Goal: Information Seeking & Learning: Learn about a topic

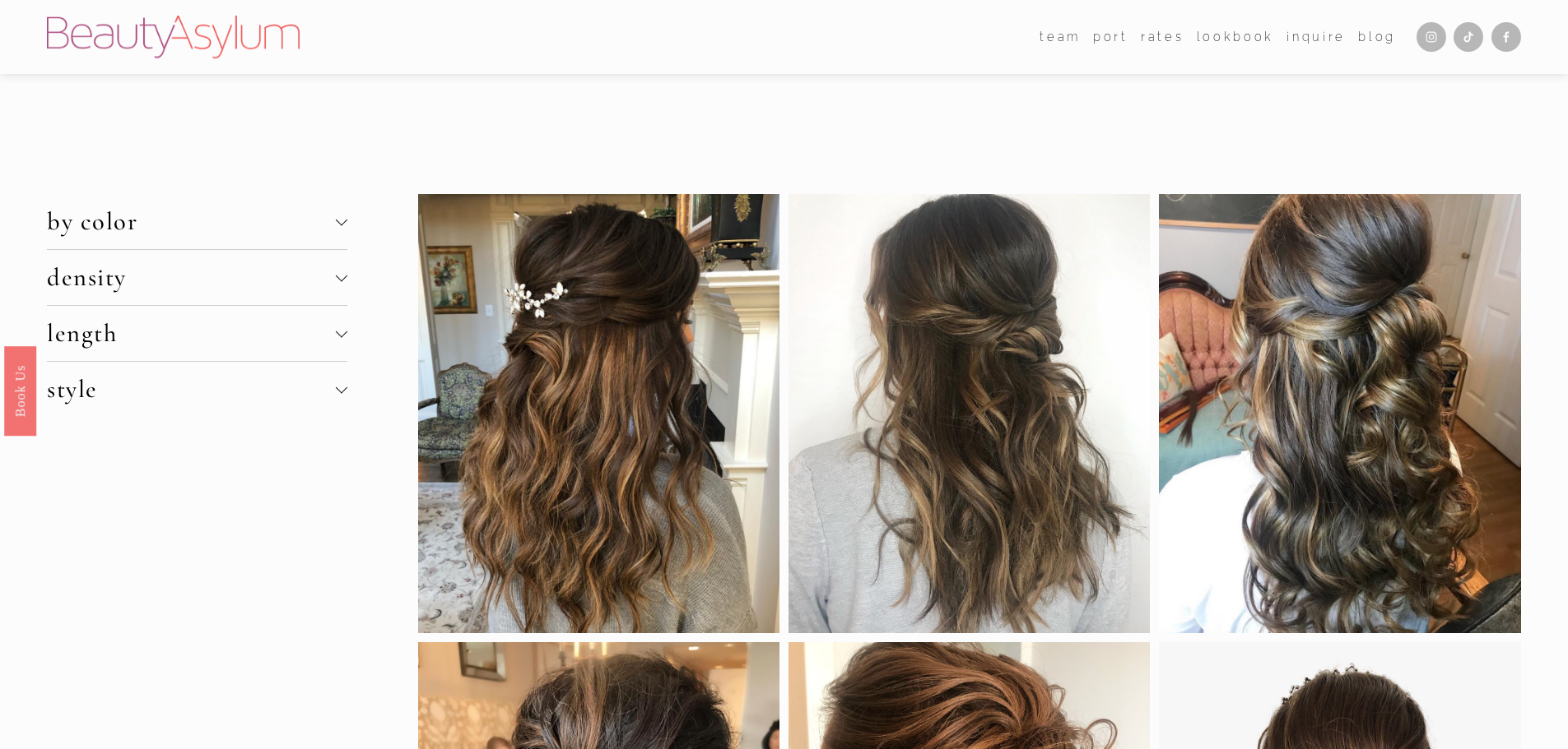
click at [344, 216] on button "by color" at bounding box center [197, 221] width 300 height 55
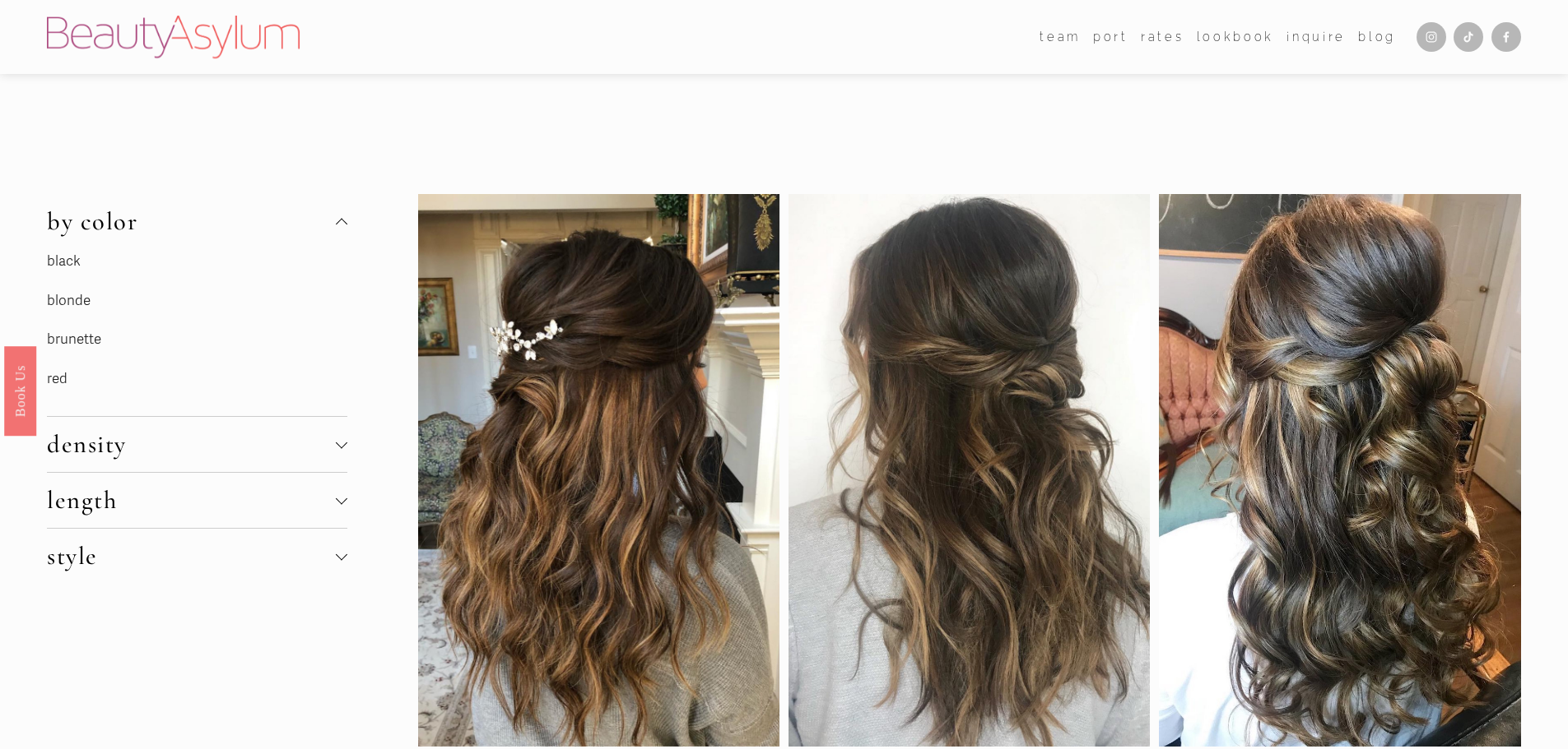
click at [88, 345] on link "brunette" at bounding box center [74, 340] width 54 height 17
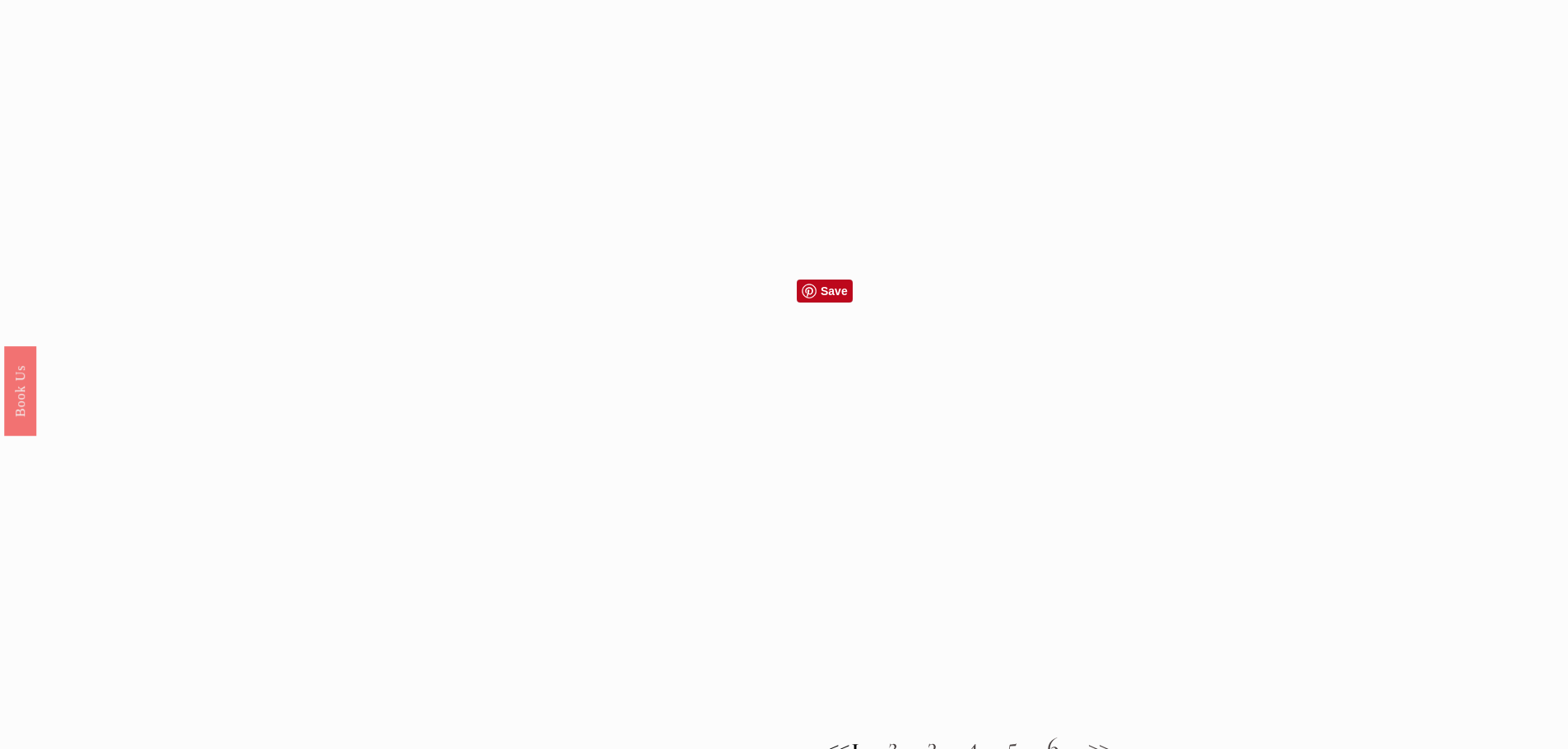
scroll to position [1646, 0]
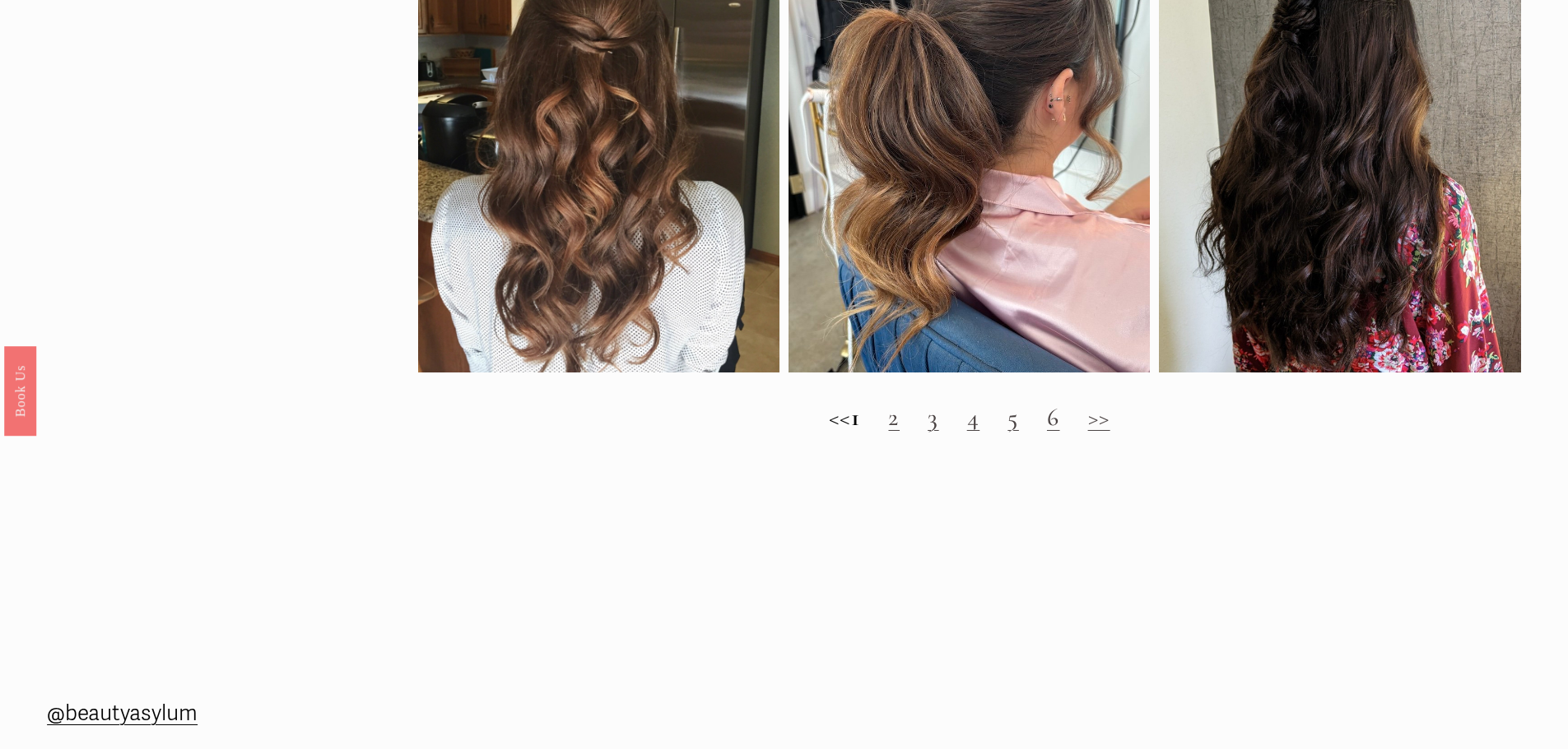
click at [1110, 433] on link ">>" at bounding box center [1099, 417] width 22 height 30
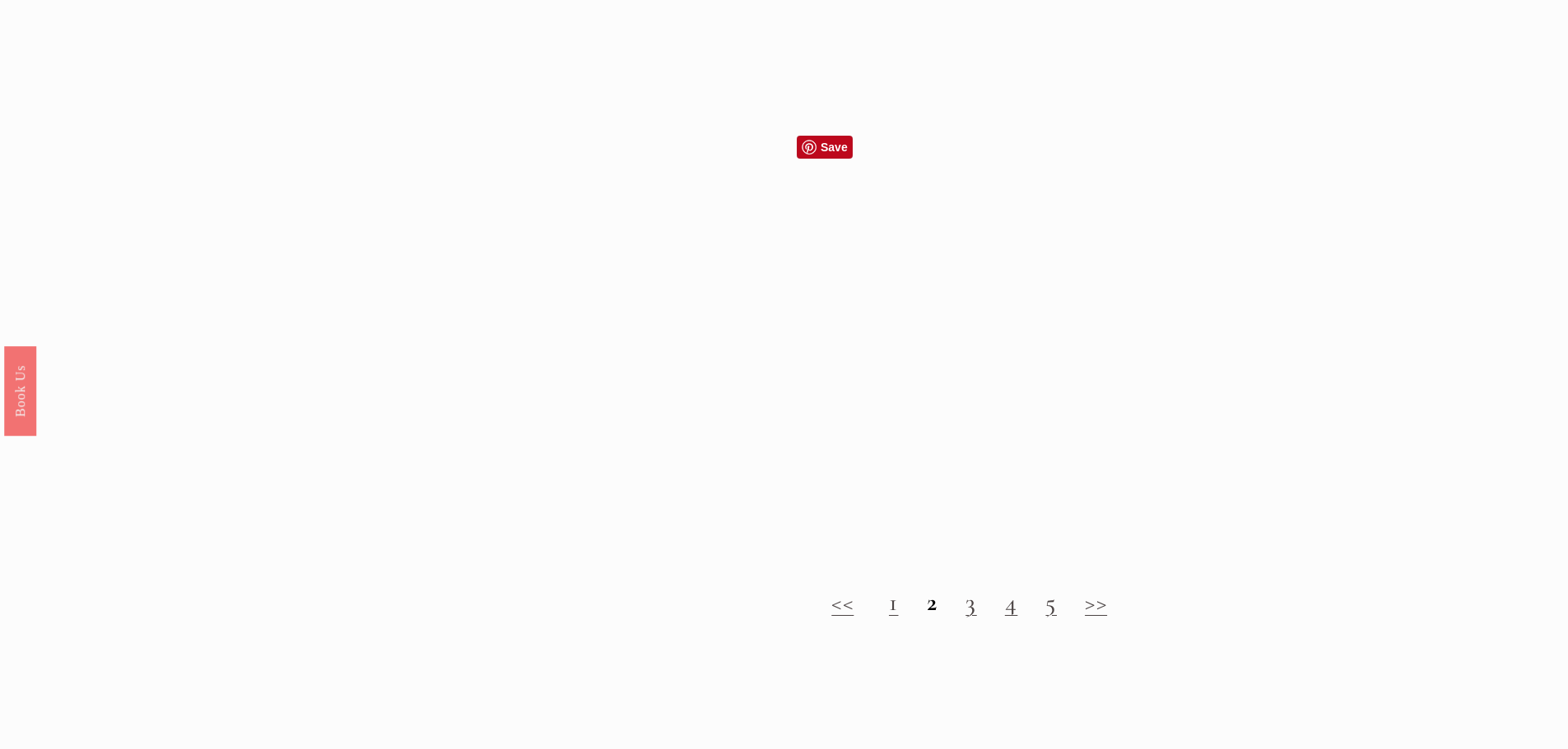
scroll to position [1481, 0]
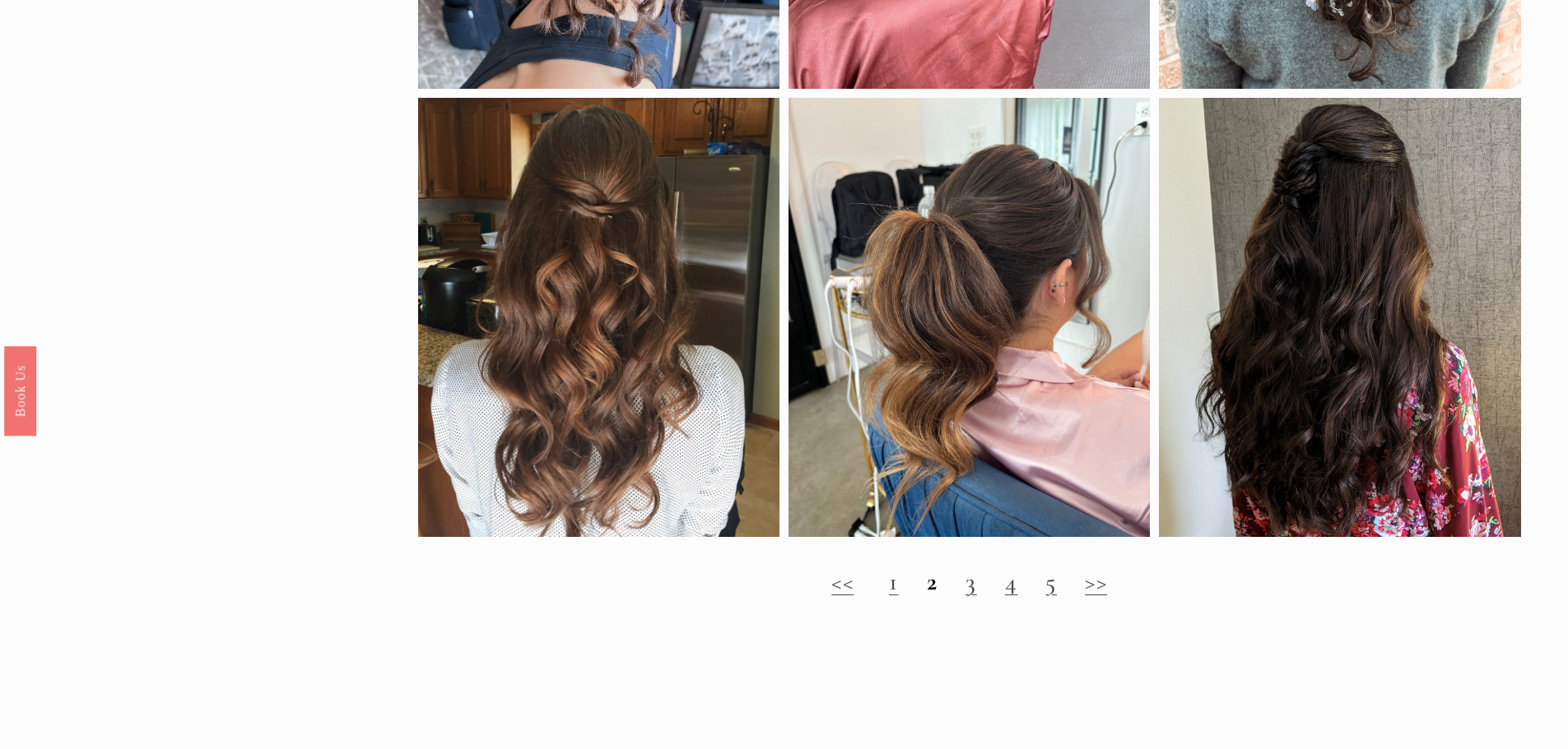
click at [1099, 598] on link ">>" at bounding box center [1095, 582] width 22 height 30
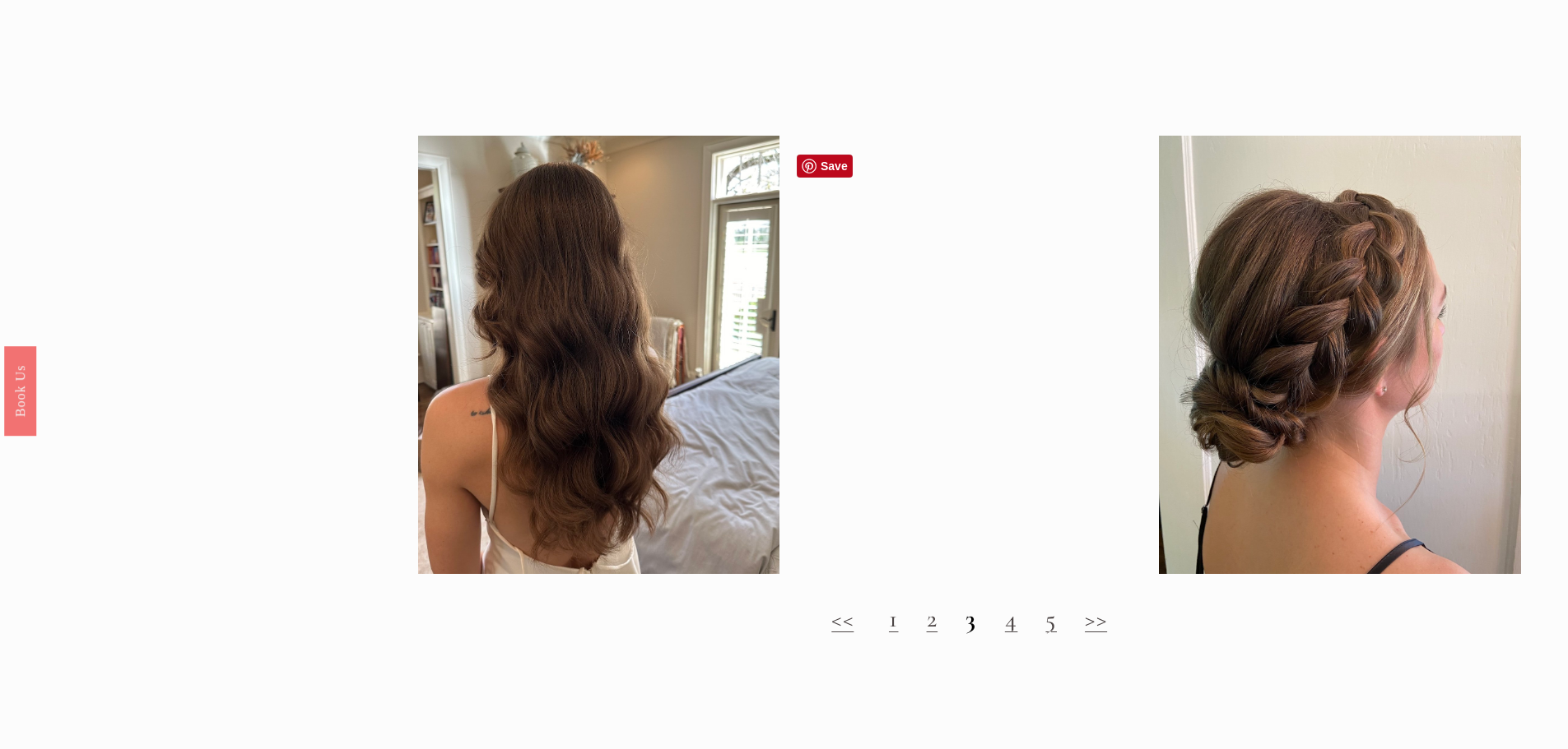
scroll to position [2057, 0]
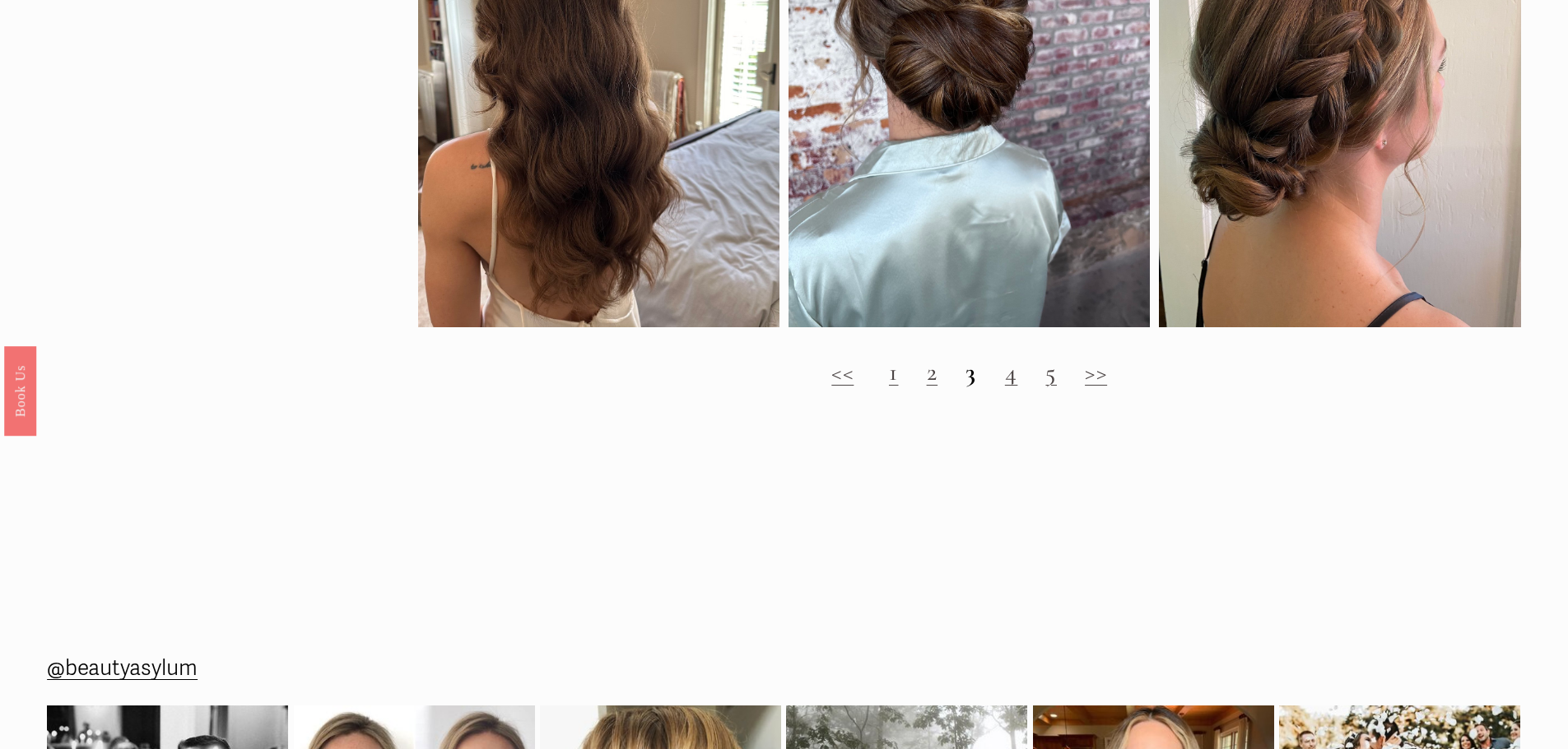
click at [1106, 388] on link ">>" at bounding box center [1095, 373] width 22 height 30
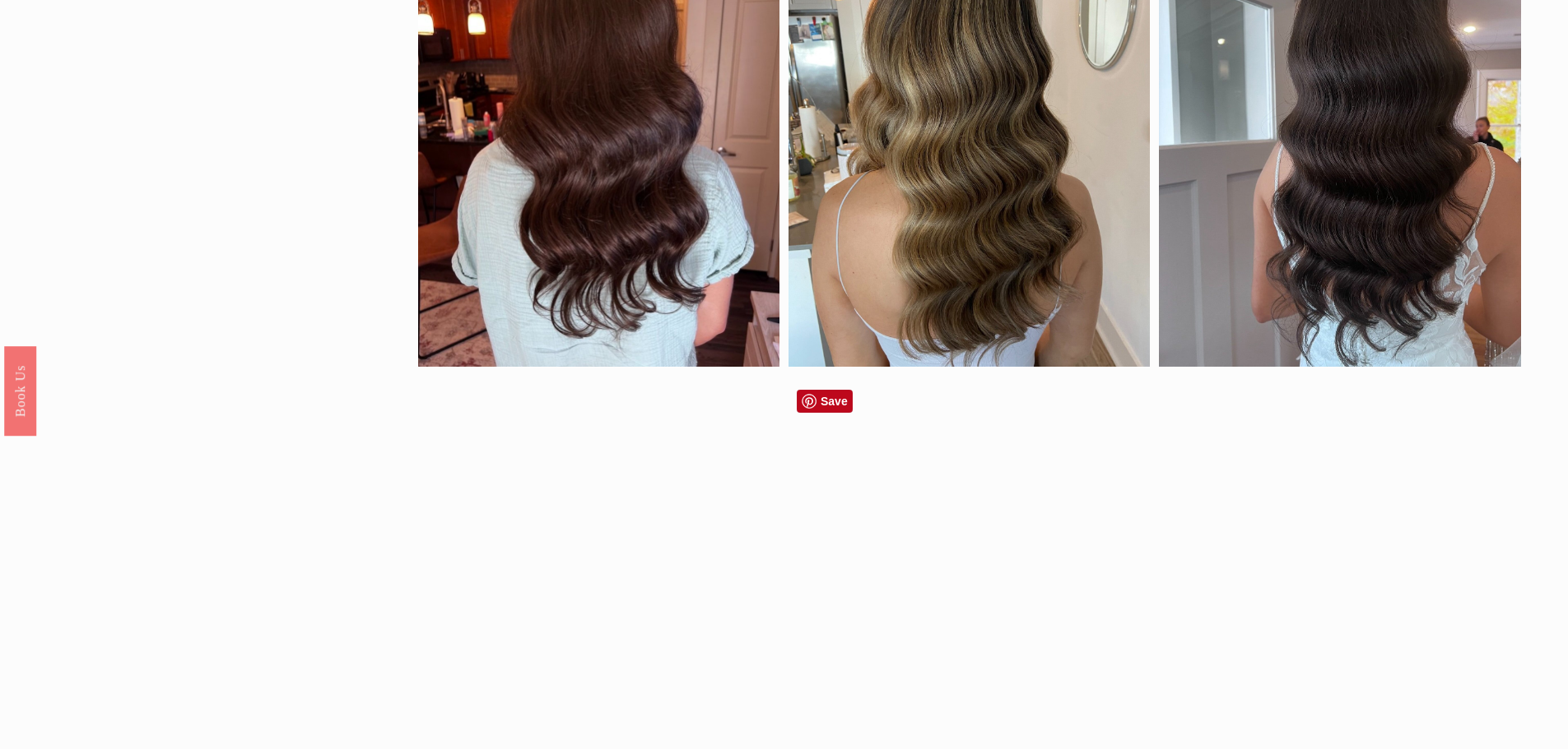
scroll to position [740, 0]
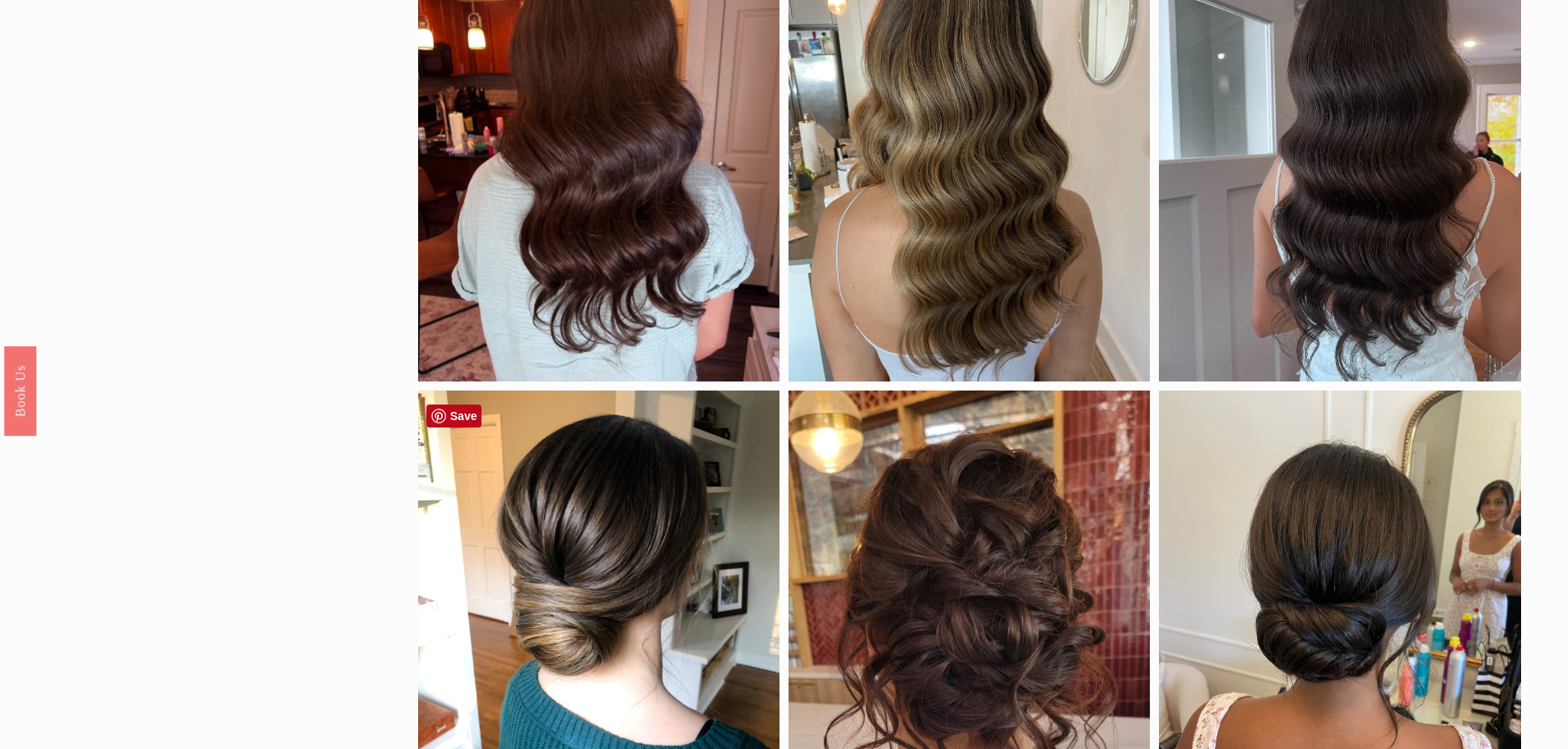
click at [594, 534] on div at bounding box center [599, 630] width 361 height 479
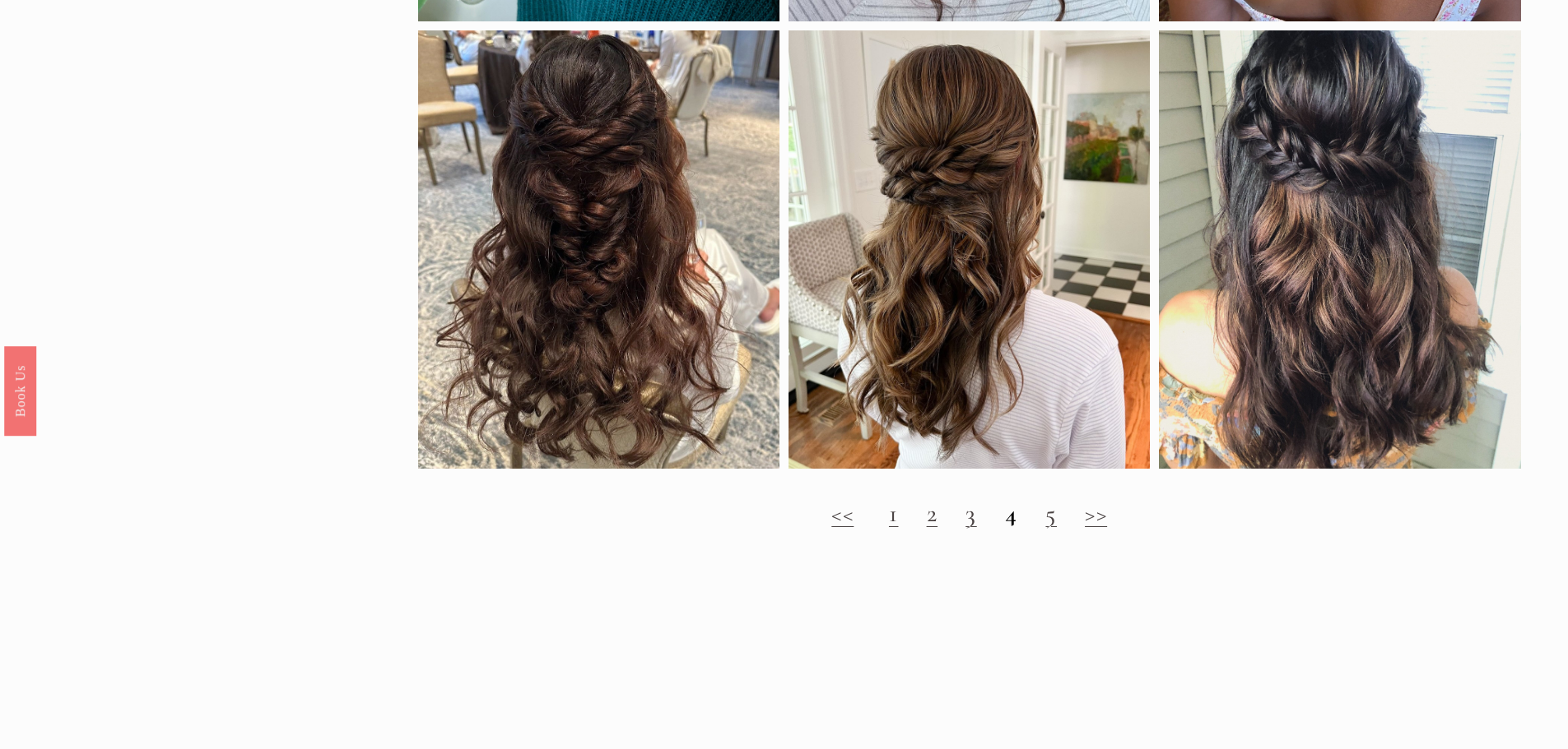
scroll to position [1728, 0]
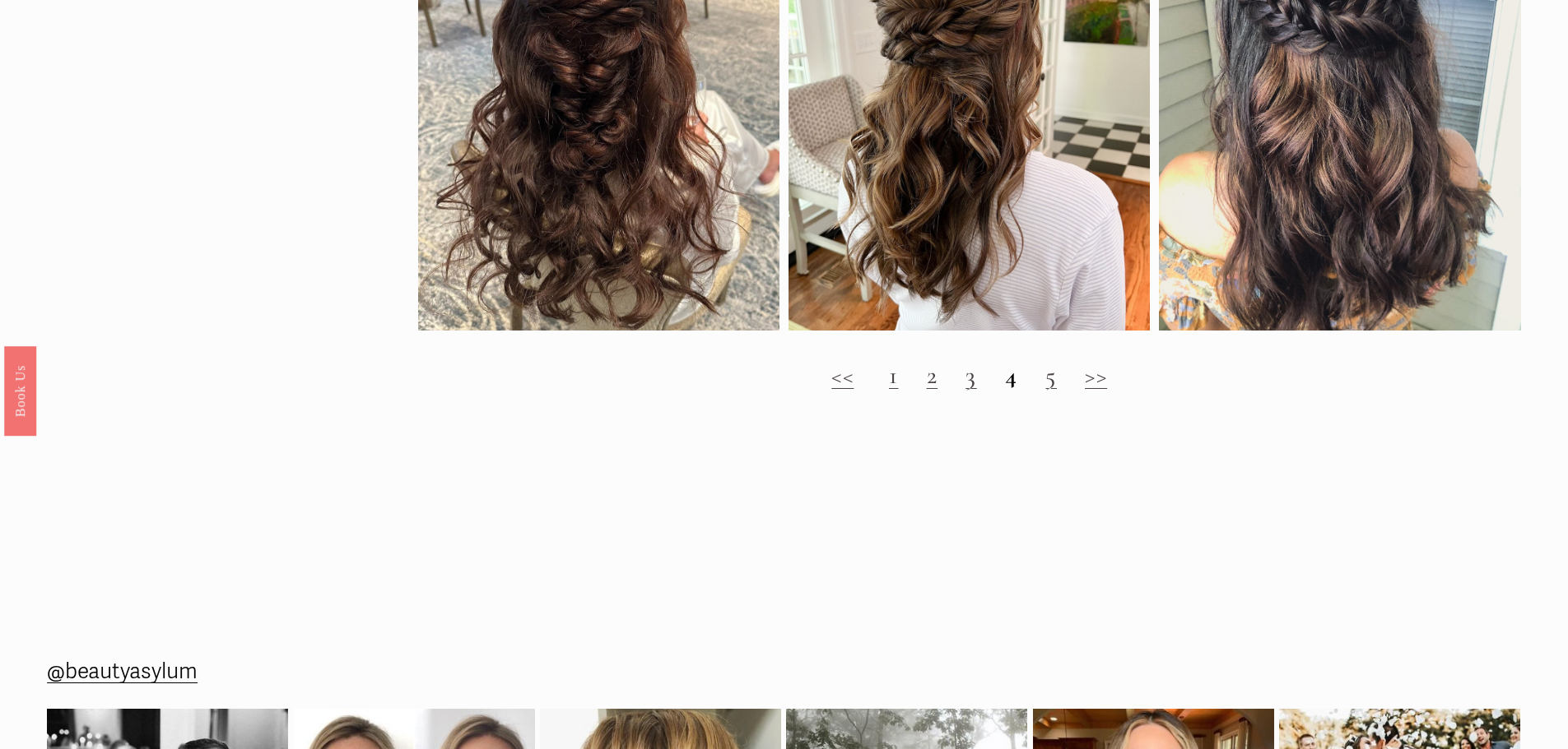
click at [1101, 384] on link ">>" at bounding box center [1095, 375] width 22 height 30
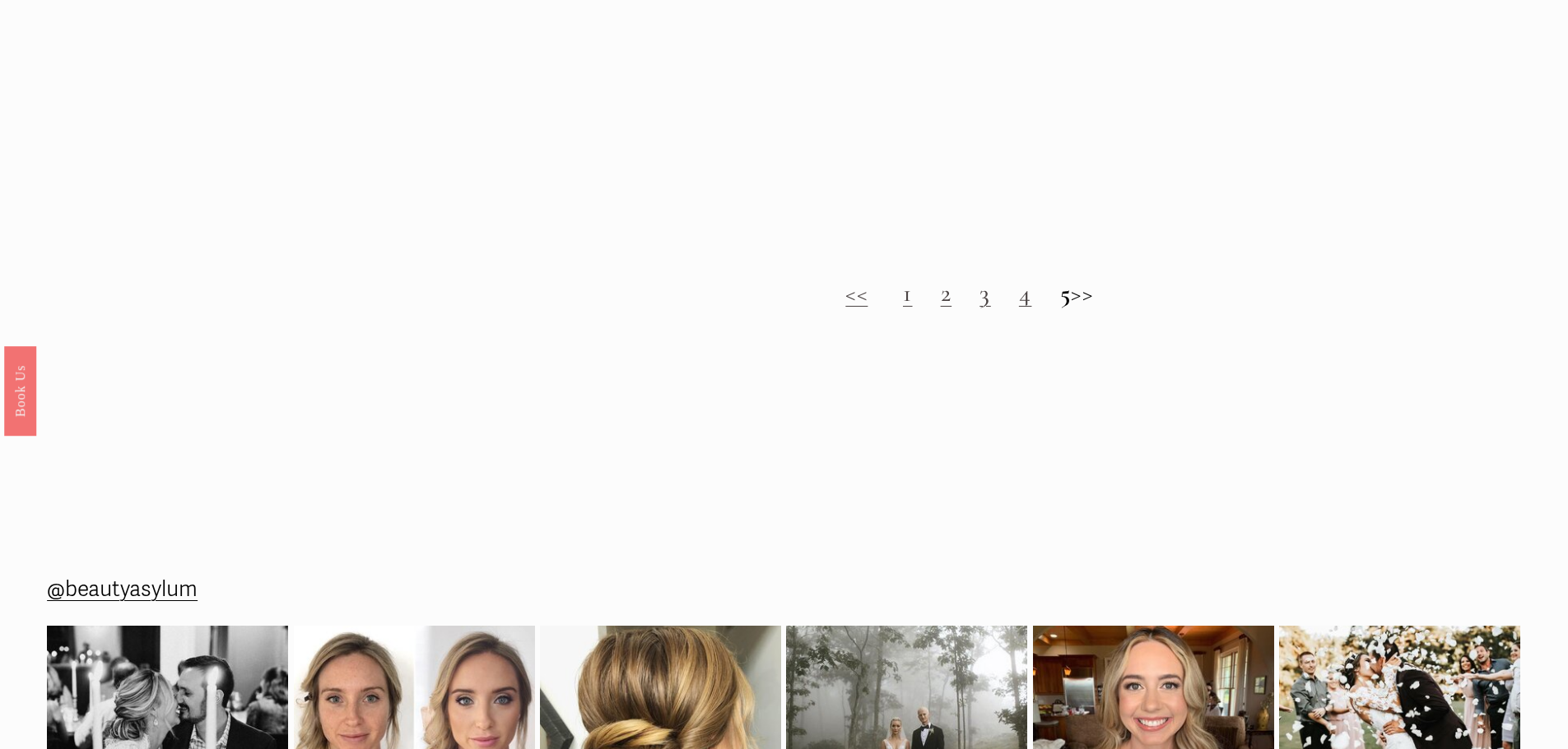
scroll to position [1892, 0]
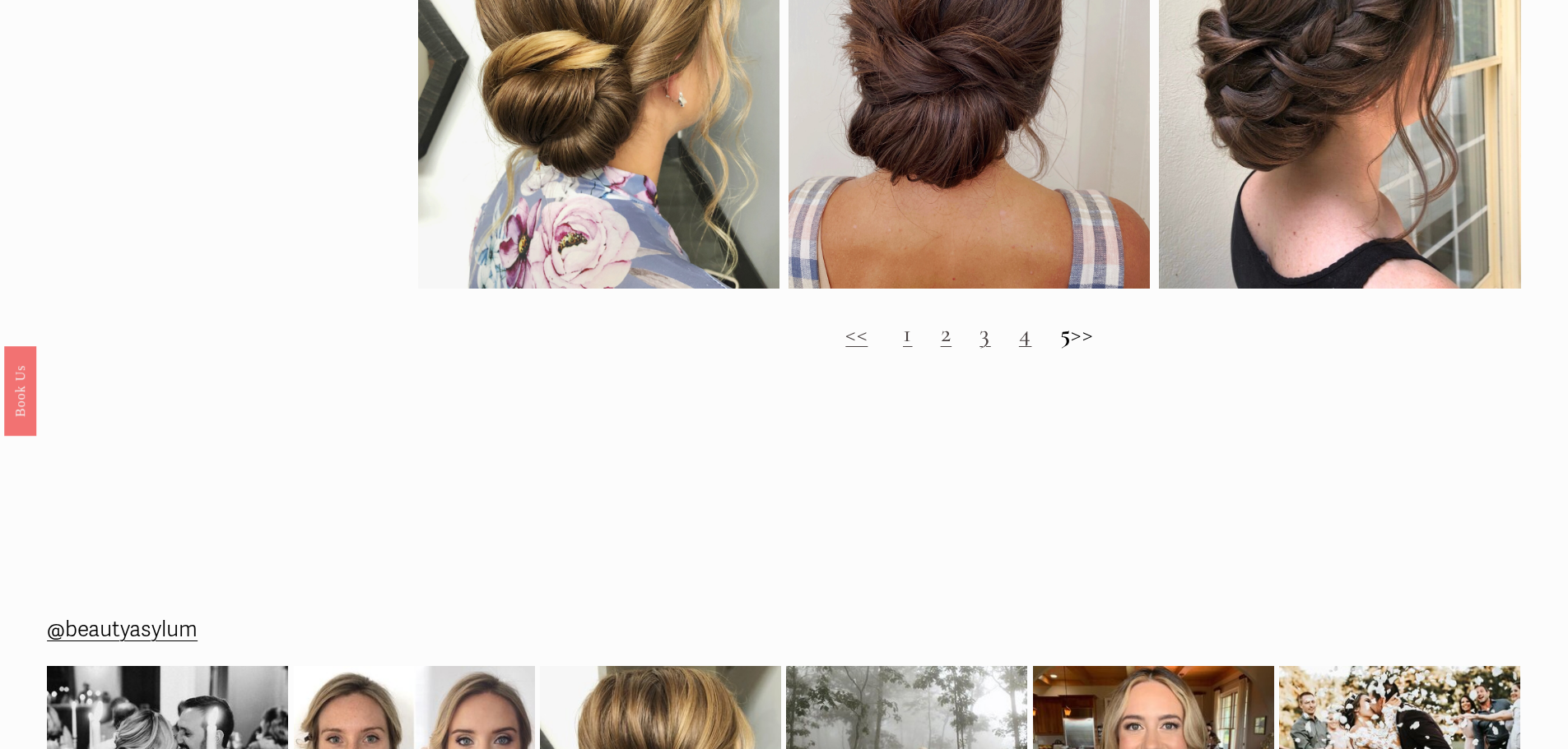
click at [979, 349] on link "3" at bounding box center [985, 334] width 11 height 30
